Goal: Task Accomplishment & Management: Use online tool/utility

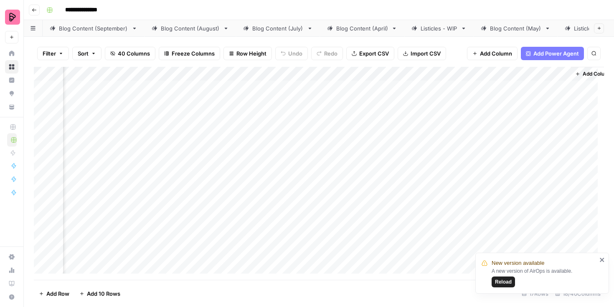
scroll to position [0, 944]
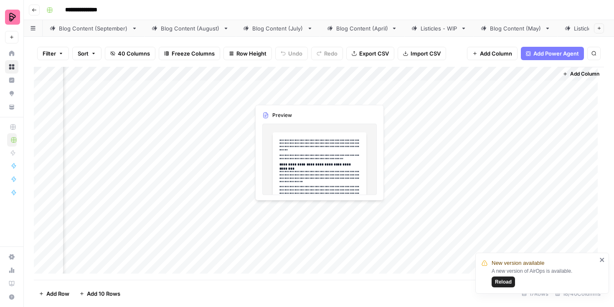
click at [282, 90] on div "Add Column" at bounding box center [319, 173] width 570 height 213
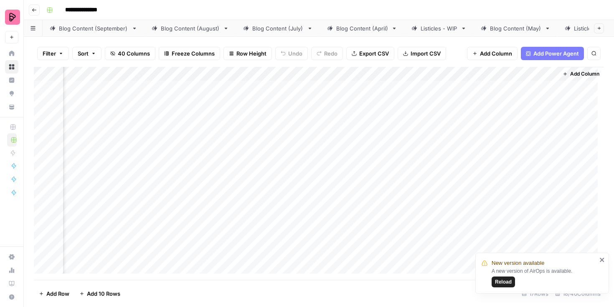
click at [320, 86] on div "Add Column" at bounding box center [319, 173] width 570 height 213
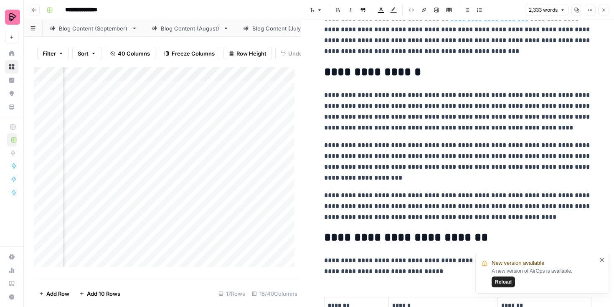
scroll to position [405, 0]
click at [502, 282] on span "Reload" at bounding box center [503, 282] width 17 height 8
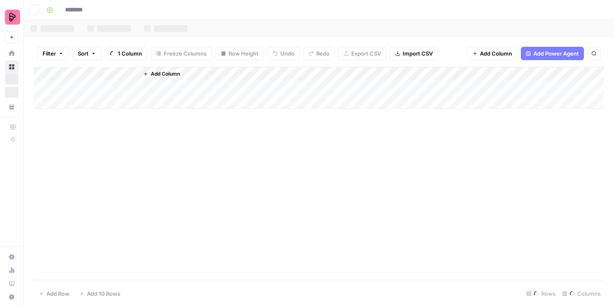
type input "**********"
